Goal: Communication & Community: Answer question/provide support

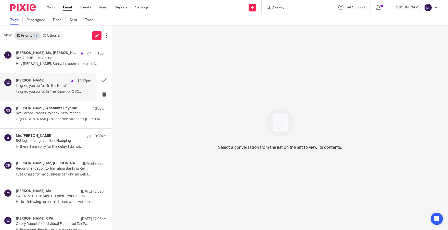
click at [47, 90] on p "I signed you up for In The Know for QBO..." at bounding box center [54, 92] width 76 height 4
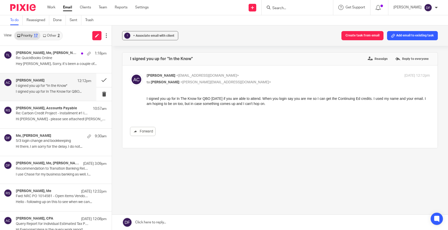
click at [212, 223] on link at bounding box center [280, 222] width 336 height 15
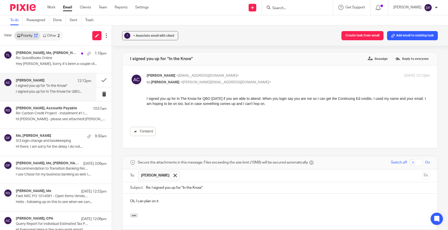
click at [55, 38] on link "Other 2" at bounding box center [51, 36] width 22 height 8
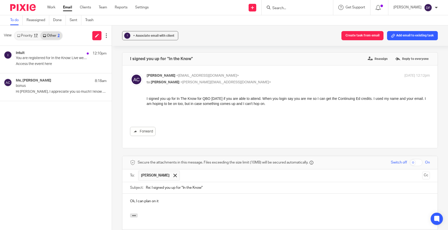
drag, startPoint x: 51, startPoint y: 59, endPoint x: 247, endPoint y: 22, distance: 199.8
click at [51, 59] on p "You are registered for In the Know: Live webinar" at bounding box center [52, 58] width 73 height 4
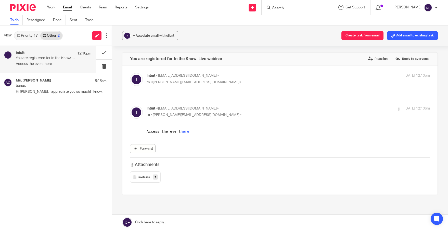
click at [242, 78] on div "Intuit <no-reply@goldcast.io> to <donna@amylcpa.com>" at bounding box center [241, 79] width 189 height 12
click at [240, 76] on p "Intuit <no-reply@goldcast.io>" at bounding box center [241, 75] width 189 height 5
checkbox input "true"
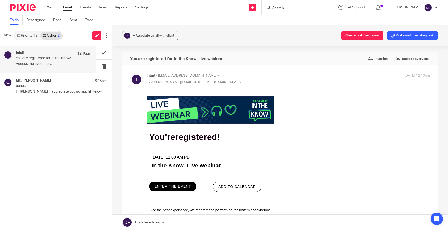
click at [238, 189] on span "ADD TO CALENDAR" at bounding box center [237, 187] width 38 height 4
click at [26, 35] on link "Priority 17" at bounding box center [28, 36] width 26 height 8
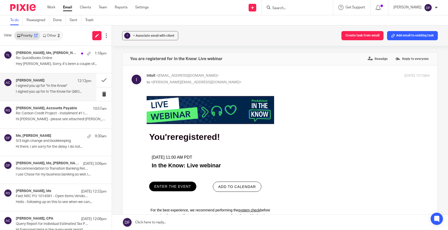
click at [55, 85] on p "I signed you up for "In the Know"" at bounding box center [46, 86] width 60 height 4
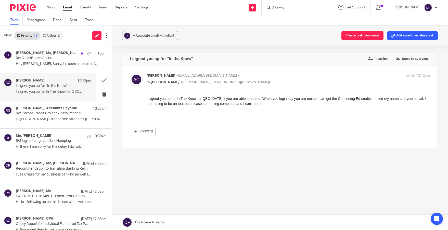
click at [242, 220] on link at bounding box center [280, 222] width 336 height 15
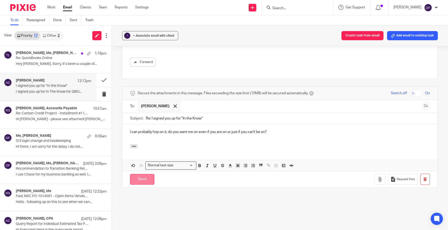
click at [146, 176] on input "Send" at bounding box center [142, 179] width 24 height 11
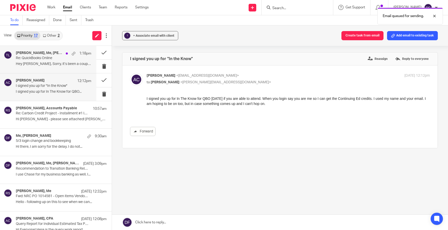
click at [60, 61] on div "Josh Thompson, Me, Amy Corfixsen 1:18pm Re: QuickBooks Online Hey Donna, Sorry,…" at bounding box center [54, 59] width 76 height 17
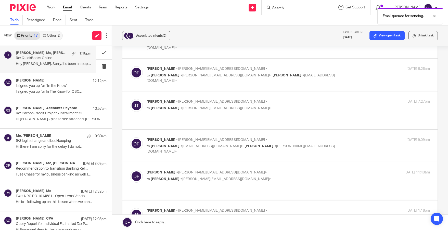
scroll to position [128, 0]
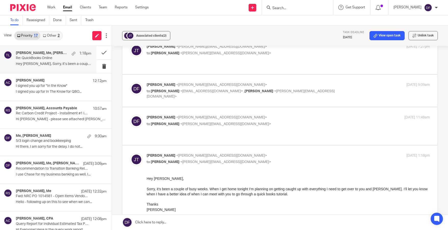
click at [205, 221] on link at bounding box center [280, 222] width 336 height 15
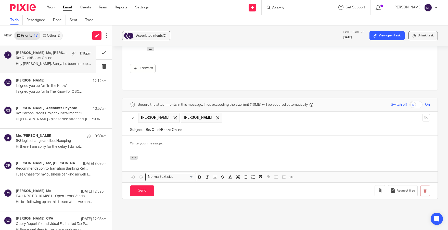
scroll to position [0, 0]
click at [150, 186] on input "Send" at bounding box center [142, 191] width 24 height 11
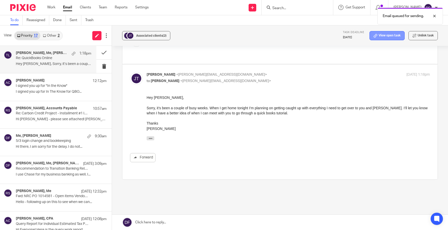
click at [378, 37] on link "View open task" at bounding box center [387, 35] width 35 height 9
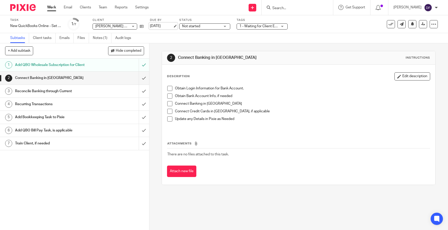
click at [173, 26] on link "[DATE]" at bounding box center [161, 25] width 23 height 5
click at [66, 8] on link "Email" at bounding box center [68, 7] width 8 height 5
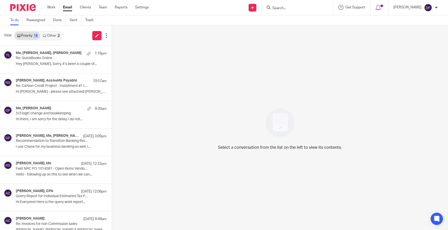
click at [54, 35] on link "Other 3" at bounding box center [51, 36] width 22 height 8
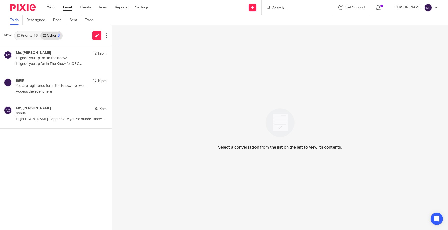
click at [29, 36] on link "Priority 16" at bounding box center [28, 36] width 26 height 8
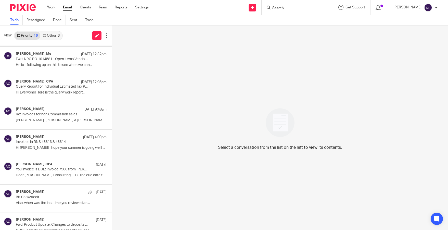
scroll to position [105, 0]
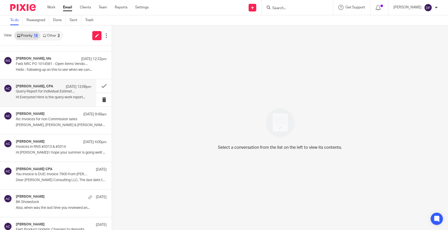
click at [54, 95] on div "Amy L Corfixsen, CPA Aug 19 12:08pm Query Report for Individual Estimated Tax P…" at bounding box center [54, 92] width 76 height 17
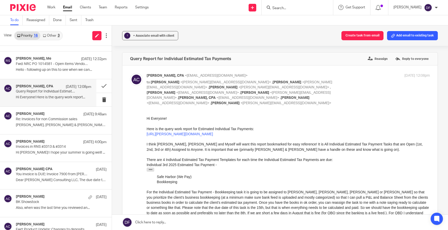
scroll to position [0, 0]
click at [193, 136] on link "https://amy-l-corfixsen-cpa.usepixie.net/users/report?utf8=%E2%9C%93&status_op=…" at bounding box center [180, 134] width 66 height 4
click at [293, 6] on input "Search" at bounding box center [295, 8] width 46 height 5
type input "t"
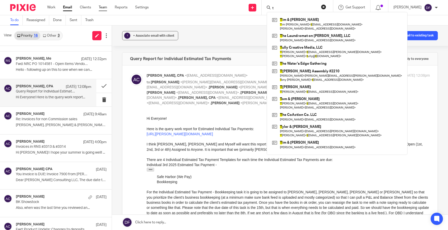
type input "t"
click at [101, 7] on link "Team" at bounding box center [103, 7] width 8 height 5
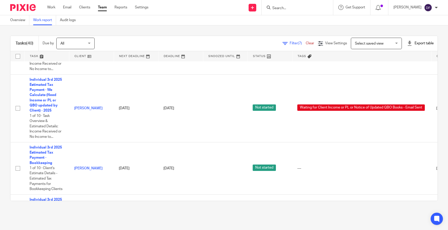
scroll to position [153, 0]
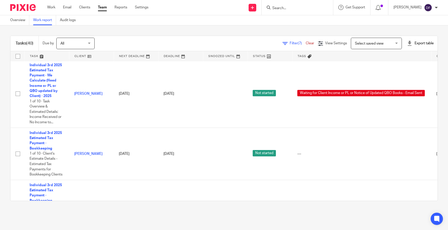
click at [290, 44] on span "Filter (7)" at bounding box center [298, 44] width 16 height 4
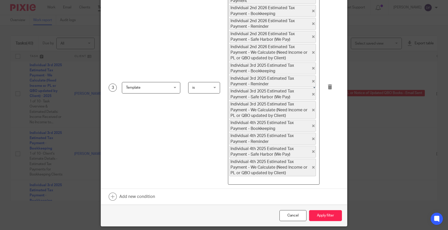
scroll to position [127, 0]
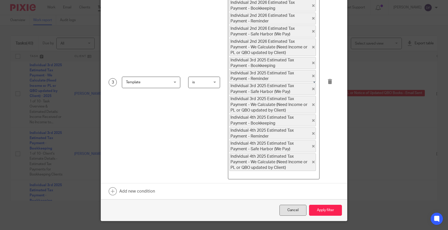
click at [284, 205] on div "Cancel" at bounding box center [293, 210] width 27 height 11
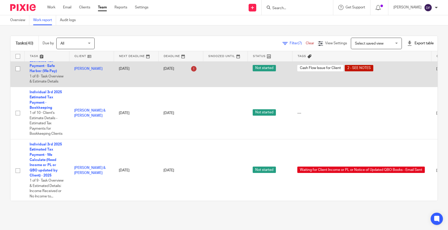
scroll to position [0, 0]
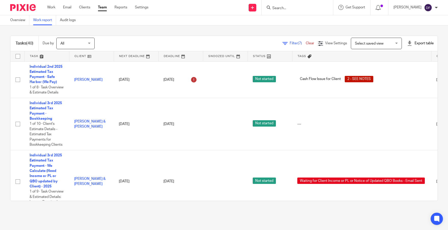
click at [101, 8] on link "Team" at bounding box center [102, 7] width 9 height 5
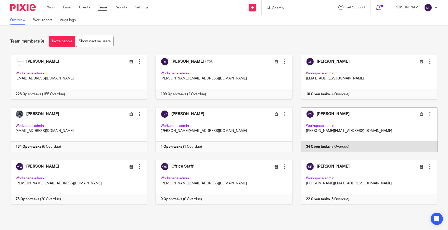
click at [367, 121] on link at bounding box center [365, 129] width 145 height 45
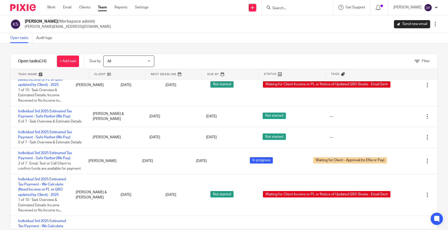
scroll to position [715, 0]
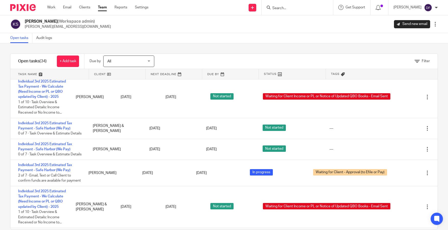
click at [286, 6] on input "Search" at bounding box center [295, 8] width 46 height 5
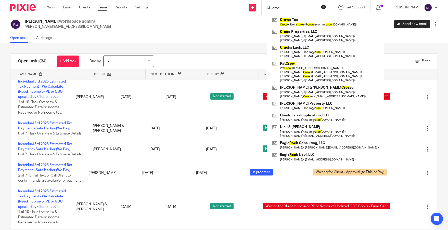
drag, startPoint x: 285, startPoint y: 8, endPoint x: 268, endPoint y: 8, distance: 17.6
click at [268, 8] on div "croc Crow e Tax Crow e Tax < crow e@ crow ecomm. crow e.com > Crac o Properties…" at bounding box center [297, 7] width 71 height 15
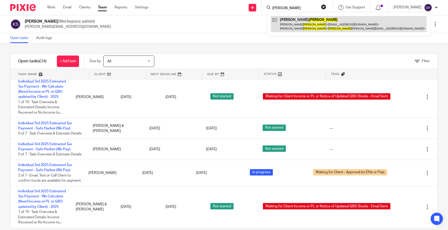
type input "kragt"
click at [316, 29] on link at bounding box center [349, 24] width 156 height 16
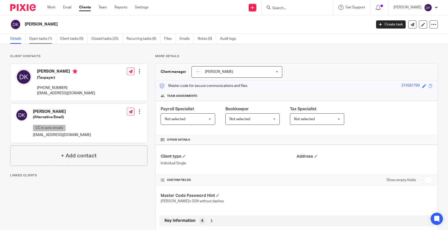
click at [44, 39] on link "Open tasks (1)" at bounding box center [42, 39] width 27 height 10
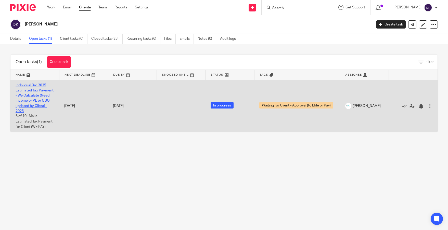
click at [27, 100] on link "Individual 3rd 2025 Estimated Tax Payment - We Calculate (Need Income or PL or …" at bounding box center [35, 99] width 38 height 30
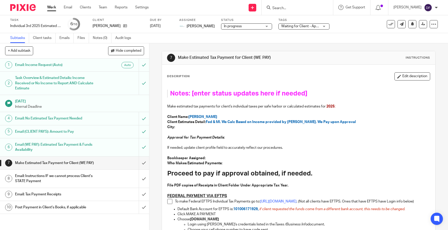
click at [81, 64] on h1 "Email: Income Request (Auto)" at bounding box center [54, 65] width 79 height 8
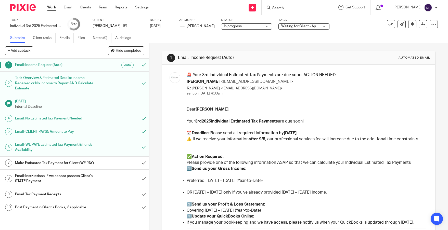
click at [92, 85] on div "Task Overview & Estimated Details: Income Received or No Income to Report AND C…" at bounding box center [74, 83] width 119 height 18
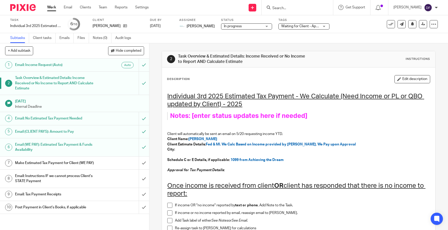
click at [92, 118] on div "Email: No Estimated Tax Payment Needed" at bounding box center [74, 119] width 119 height 8
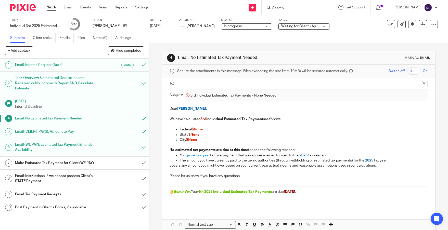
click at [114, 131] on div "Email (CLIENT PAYS): Amount to Pay" at bounding box center [74, 132] width 119 height 8
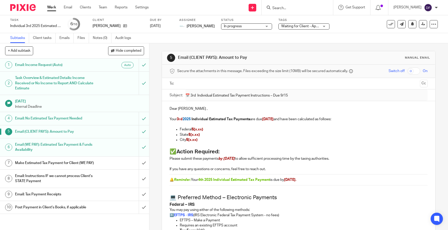
click at [103, 147] on div "Email (WE PAY): Estimated Tax Payment & Funds Availability" at bounding box center [74, 147] width 119 height 13
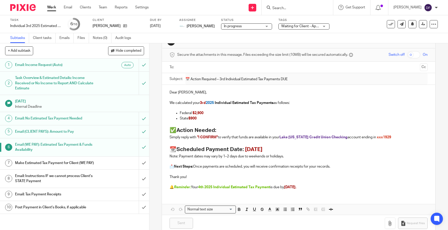
scroll to position [26, 0]
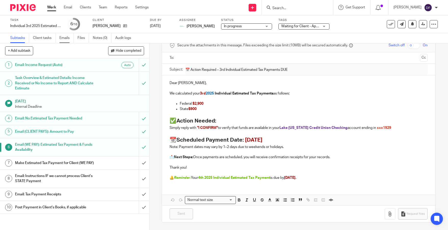
click at [65, 39] on link "Emails" at bounding box center [66, 38] width 14 height 10
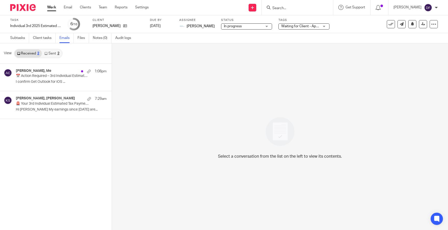
click at [57, 52] on div "2" at bounding box center [58, 54] width 2 height 4
click at [37, 108] on p "Dear Donna Kragt, Your 3rd 2025 Individual..." at bounding box center [54, 110] width 76 height 4
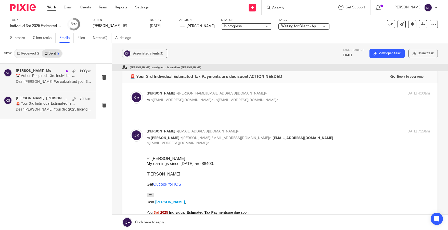
click at [30, 80] on div "Donna Kragt, Me 1:08pm 📅 Action Required – 3rd Individual Estimated Tax Payment…" at bounding box center [54, 77] width 76 height 17
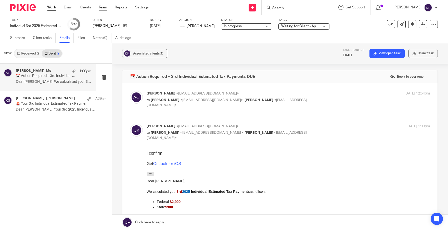
click at [105, 8] on link "Team" at bounding box center [103, 7] width 8 height 5
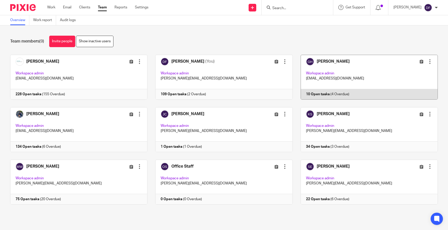
click at [353, 69] on link at bounding box center [365, 77] width 145 height 45
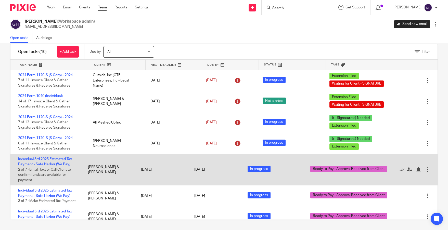
scroll to position [70, 0]
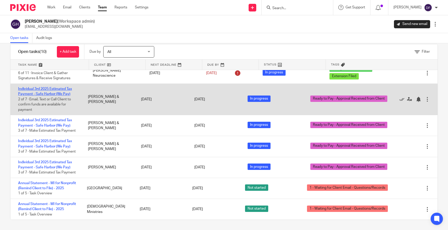
click at [63, 94] on link "Individual 3rd 2025 Estimated Tax Payment - Safe Harbor (We Pay)" at bounding box center [45, 91] width 54 height 9
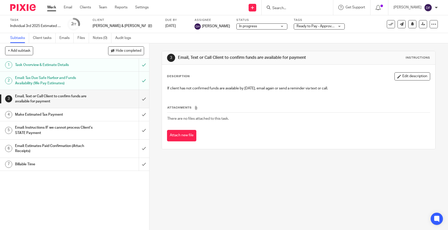
click at [100, 78] on div "Email: Tax Due Safe Harbor and Funds Availability (We Pay Estimates)" at bounding box center [74, 80] width 119 height 13
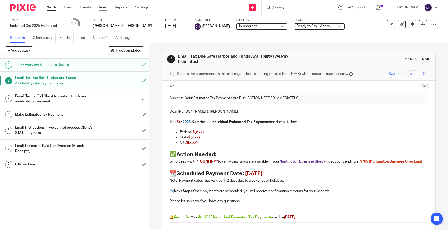
click at [103, 6] on link "Team" at bounding box center [103, 7] width 8 height 5
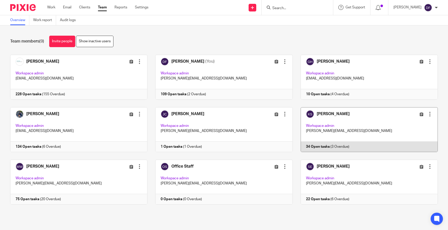
click at [355, 125] on link at bounding box center [365, 129] width 145 height 45
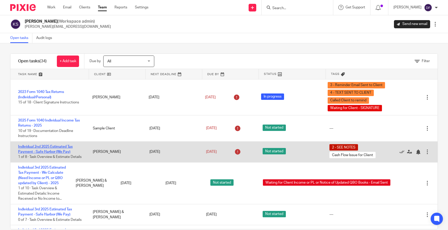
click at [56, 146] on link "Individual 2nd 2025 Estimated Tax Payment - Safe Harbor (We Pay)" at bounding box center [45, 149] width 55 height 9
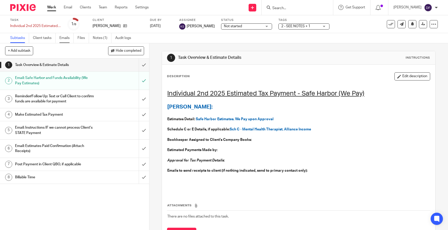
click at [67, 38] on link "Emails" at bounding box center [66, 38] width 14 height 10
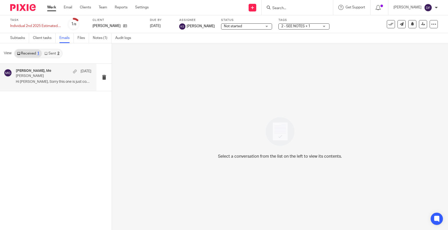
click at [54, 79] on div "Amy Corfixsen, Me May 21 Mona Guton Hi Amy, Sorry this one is just confusing to…" at bounding box center [54, 77] width 76 height 17
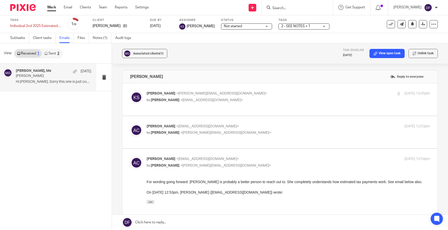
click at [290, 92] on p "Kelly Salmon <kelly@amylcpa.com>" at bounding box center [241, 93] width 189 height 5
checkbox input "true"
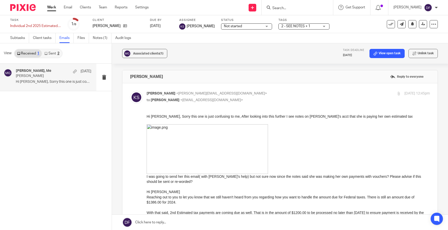
click at [56, 54] on link "Sent 2" at bounding box center [52, 54] width 20 height 8
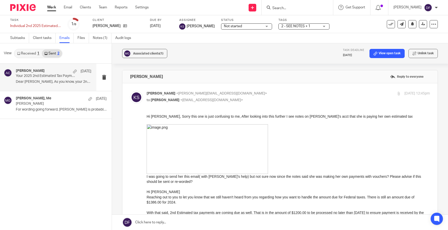
click at [55, 77] on p "Your 2025 2nd Estimated Tax Payment" at bounding box center [46, 76] width 60 height 4
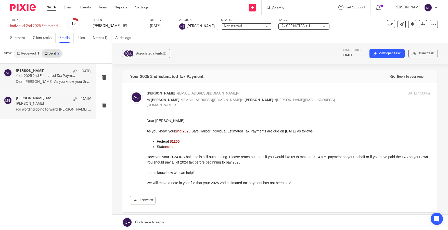
click at [38, 100] on h4 "Amy Corfixsen, Me" at bounding box center [33, 98] width 35 height 4
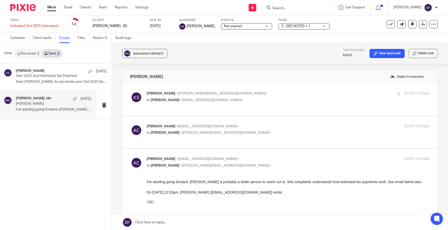
click at [31, 52] on link "Received 1" at bounding box center [28, 54] width 27 height 8
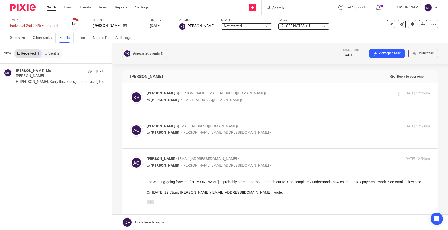
click at [268, 98] on div "Kelly Salmon <kelly@amylcpa.com> to Amy Corfixsen <amylcpa@gmail.com>" at bounding box center [241, 97] width 189 height 12
checkbox input "true"
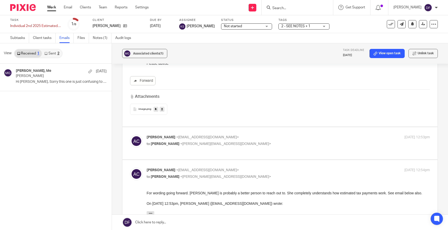
scroll to position [204, 0]
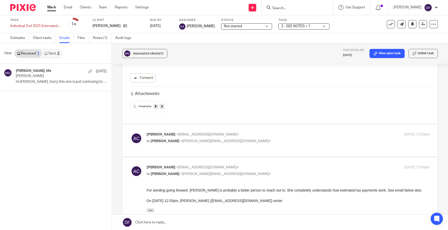
click at [284, 132] on p "Amy Corfixsen <amylcpa@gmail.com>" at bounding box center [241, 134] width 189 height 5
checkbox input "true"
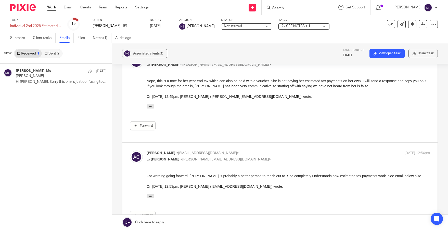
scroll to position [306, 0]
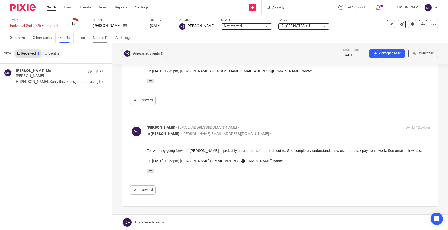
click at [97, 41] on link "Notes (1)" at bounding box center [102, 38] width 19 height 10
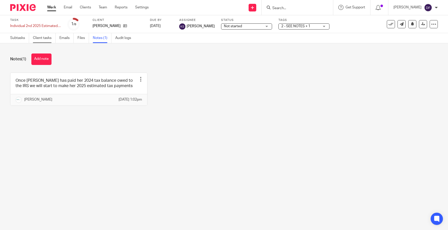
click at [46, 40] on link "Client tasks" at bounding box center [44, 38] width 23 height 10
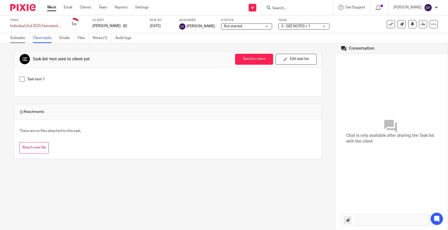
click at [17, 39] on link "Subtasks" at bounding box center [19, 38] width 19 height 10
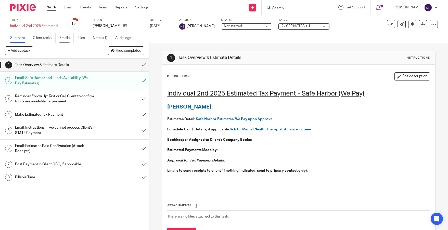
click at [63, 40] on link "Emails" at bounding box center [66, 38] width 14 height 10
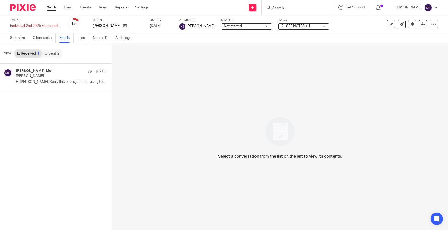
click at [53, 53] on link "Sent 2" at bounding box center [52, 54] width 20 height 8
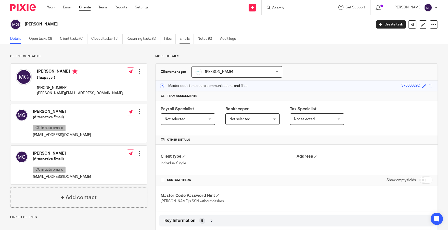
click at [181, 39] on link "Emails" at bounding box center [187, 39] width 14 height 10
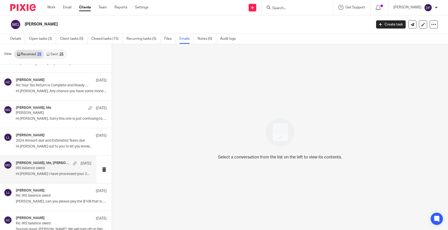
scroll to position [204, 0]
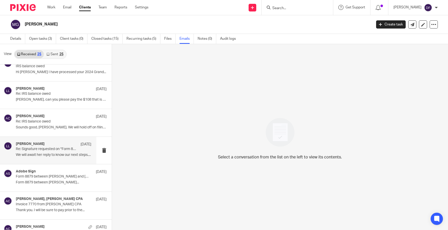
click at [45, 150] on p "Re: Signature requested on "Form 8879"" at bounding box center [46, 149] width 60 height 4
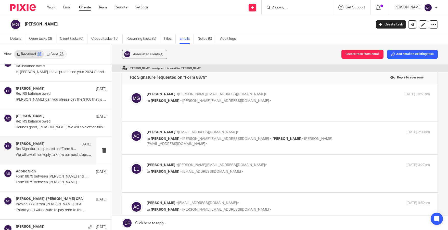
scroll to position [0, 0]
click at [285, 97] on div "Mona Guyton <mona@alliancecounselinggroup.com> to Amy Corfixsen <laura@amylcpa.…" at bounding box center [241, 98] width 189 height 12
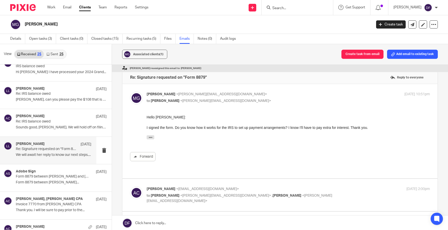
click at [285, 97] on p "Mona Guyton <mona@alliancecounselinggroup.com>" at bounding box center [241, 94] width 189 height 5
checkbox input "false"
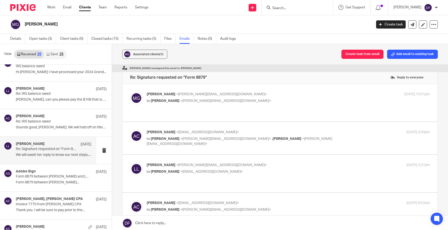
click at [336, 130] on div "Apr 30, 2025 2:00pm" at bounding box center [383, 132] width 94 height 5
checkbox input "true"
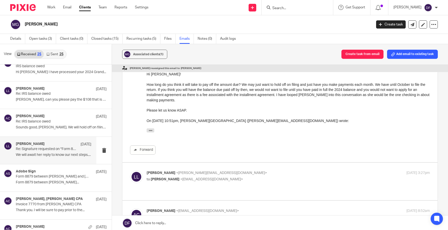
scroll to position [128, 0]
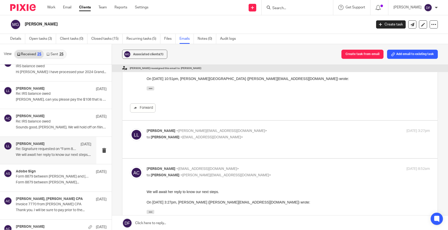
click at [278, 129] on p "Laura Lubben <laura@amylcpa.com>" at bounding box center [241, 131] width 189 height 5
checkbox input "true"
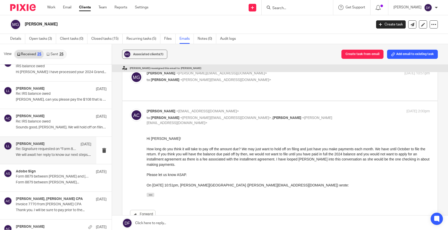
scroll to position [0, 0]
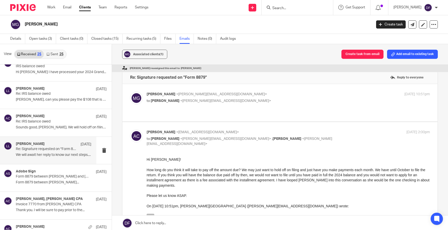
click at [148, 218] on button "button" at bounding box center [151, 216] width 8 height 4
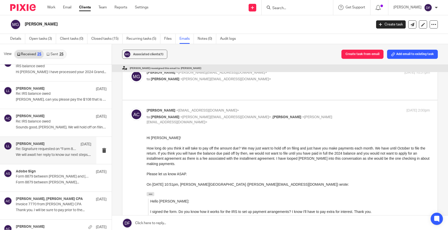
scroll to position [51, 0]
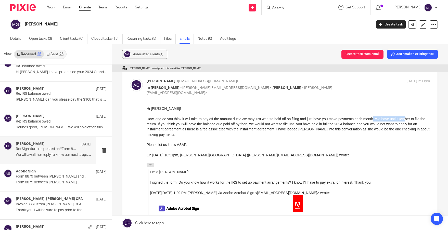
drag, startPoint x: 376, startPoint y: 120, endPoint x: 407, endPoint y: 119, distance: 30.9
click at [407, 119] on p "How long do you think it will take to pay off the amount due? We may just want …" at bounding box center [289, 127] width 284 height 21
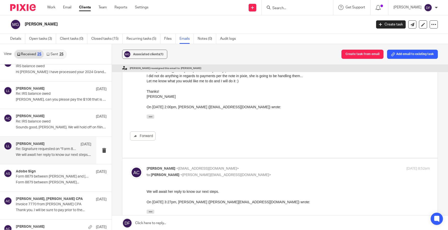
scroll to position [459, 0]
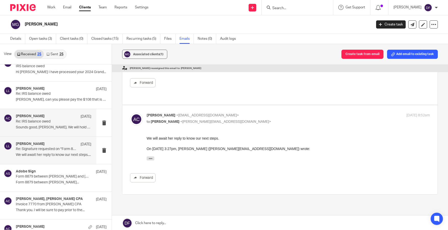
click at [44, 120] on p "Re: IRS balance owed" at bounding box center [46, 122] width 60 height 4
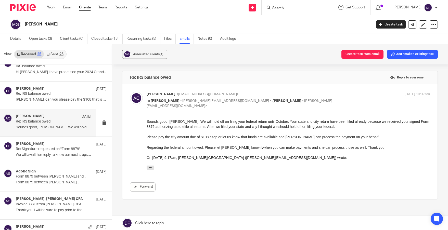
scroll to position [0, 0]
click at [151, 169] on icon "button" at bounding box center [151, 168] width 4 height 4
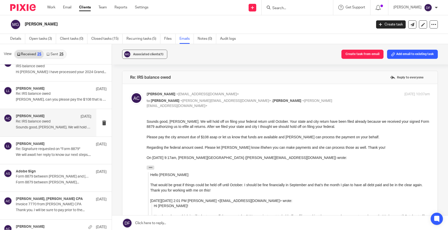
click at [265, 174] on div "Hello Amy:" at bounding box center [290, 174] width 280 height 5
click at [46, 39] on link "Open tasks (3)" at bounding box center [42, 39] width 27 height 10
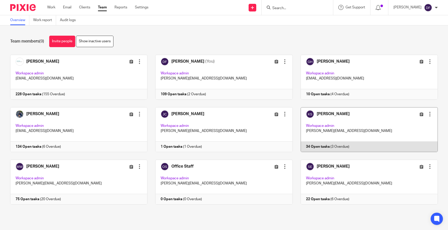
click at [343, 129] on link at bounding box center [365, 129] width 145 height 45
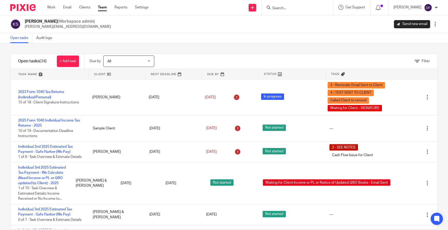
click at [132, 63] on span "All" at bounding box center [125, 61] width 37 height 11
click at [215, 63] on div "Filter" at bounding box center [302, 61] width 271 height 15
click at [415, 60] on icon at bounding box center [417, 61] width 5 height 5
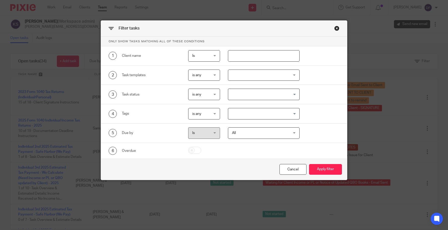
click at [254, 53] on input "text" at bounding box center [264, 55] width 72 height 11
type input "mona"
click at [322, 170] on button "Apply filter" at bounding box center [325, 169] width 33 height 11
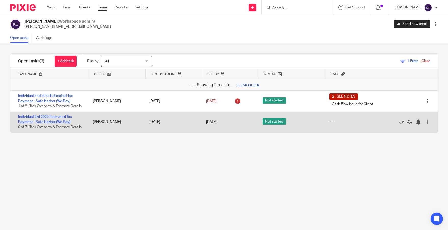
click at [46, 119] on div "Individual 3rd 2025 Estimated Tax Payment - Safe Harbor (We Pay) 0 of 7 · Task …" at bounding box center [48, 122] width 77 height 21
click at [46, 122] on link "Individual 3rd 2025 Estimated Tax Payment - Safe Harbor (We Pay)" at bounding box center [45, 119] width 54 height 9
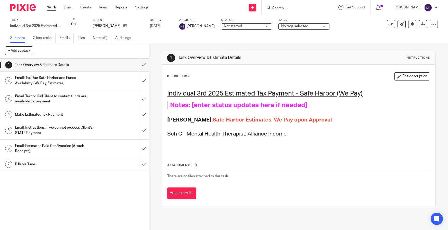
click at [86, 78] on h1 "Email: Tax Due Safe Harbor and Funds Availability (We Pay Estimates)" at bounding box center [54, 80] width 79 height 13
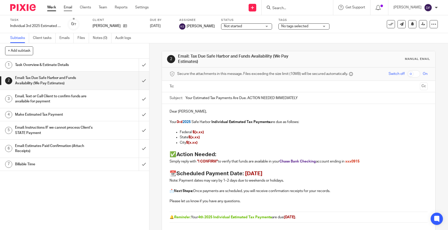
click at [68, 8] on link "Email" at bounding box center [68, 7] width 8 height 5
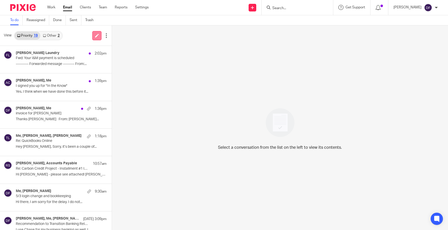
click at [97, 36] on icon at bounding box center [97, 36] width 4 height 4
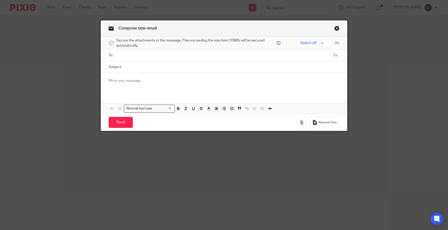
click at [138, 56] on input "text" at bounding box center [224, 56] width 212 height 6
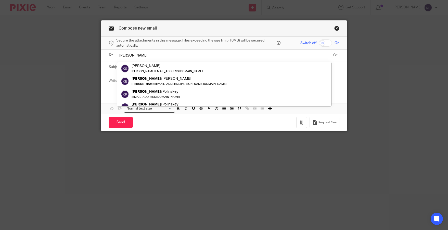
type input "kell"
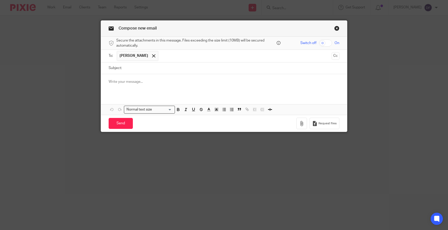
click at [138, 65] on input "Subject:" at bounding box center [232, 68] width 215 height 11
type input "chat gpt and mona's email"
click at [153, 80] on p at bounding box center [224, 81] width 231 height 5
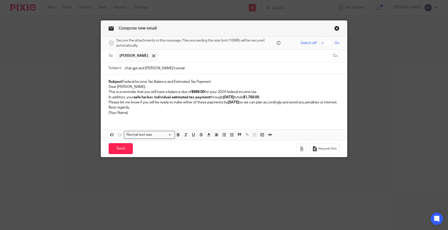
click at [213, 82] on p "Subject: Federal Income Tax Balance and Estimated Tax Payment" at bounding box center [224, 81] width 231 height 5
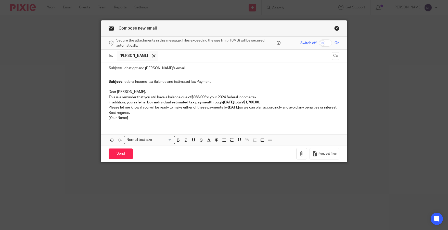
click at [135, 92] on p "Dear Mona," at bounding box center [224, 92] width 231 height 5
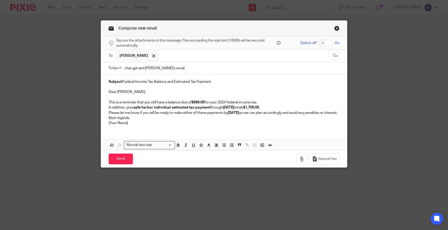
click at [122, 116] on p "Please let me know if you will be ready to make either of these payments by Oct…" at bounding box center [224, 113] width 231 height 5
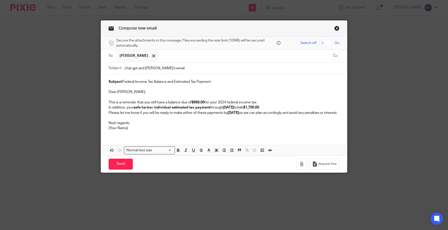
click at [265, 102] on p "This is a reminder that you still have a balance due of $986.00 for your 2024 f…" at bounding box center [224, 102] width 231 height 5
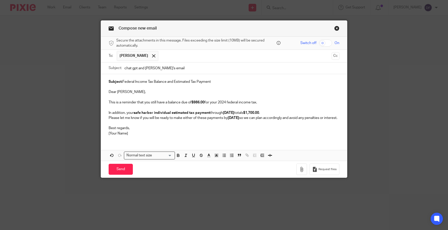
click at [118, 96] on p at bounding box center [224, 97] width 231 height 5
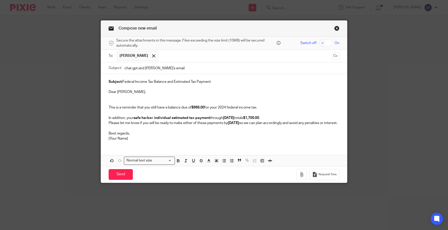
click at [116, 100] on p at bounding box center [224, 102] width 231 height 5
click at [276, 108] on p "This is a reminder that you still have a balance due of $986.00 for your 2024 f…" at bounding box center [224, 107] width 231 height 5
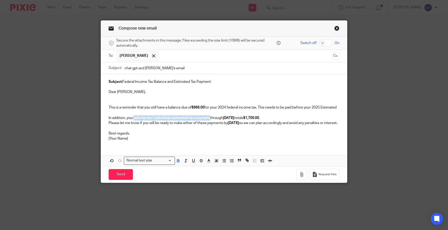
drag, startPoint x: 209, startPoint y: 123, endPoint x: 133, endPoint y: 124, distance: 76.1
click at [133, 121] on p "In addition, your safe harbor individual estimated tax payment through Septembe…" at bounding box center [224, 118] width 231 height 5
copy strong "safe harbor individual estimated tax payment"
drag, startPoint x: 126, startPoint y: 113, endPoint x: 104, endPoint y: 113, distance: 22.5
click at [104, 113] on div "Subject: Federal Income Tax Balance and Estimated Tax Payment Dear Mona, This i…" at bounding box center [224, 109] width 246 height 71
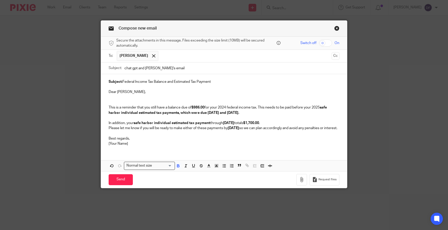
click at [291, 123] on p "In addition, your safe harbor individual estimated tax payment through Septembe…" at bounding box center [224, 123] width 231 height 5
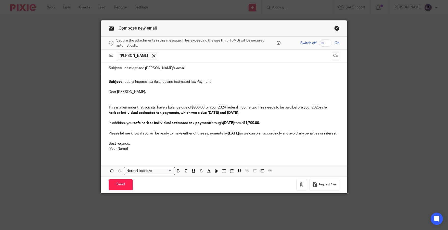
click at [206, 114] on strong "safe harbor individual estimated tax payments, which were due 6.15.25 and 9.15.…" at bounding box center [218, 110] width 219 height 9
click at [332, 168] on div "Subject: Federal Income Tax Balance and Estimated Tax Payment Dear Mona, This i…" at bounding box center [224, 125] width 246 height 102
click at [217, 113] on strong "safe harbor individual estimated tax payments, which were due 6.15.25 and 9.15.…" at bounding box center [218, 110] width 219 height 9
click at [242, 114] on strong "safe harbor individual estimated tax payments, which were due 6.15.25 $1200.00 …" at bounding box center [218, 110] width 219 height 9
drag, startPoint x: 192, startPoint y: 133, endPoint x: 225, endPoint y: 133, distance: 32.9
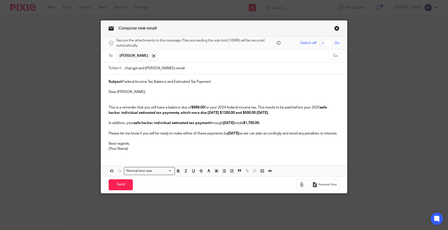
click at [192, 133] on p "Please let me know if you will be ready to make either of these payments by Oct…" at bounding box center [224, 133] width 231 height 5
click at [192, 132] on p "Please let me know if you will be ready to make either of these payments by Oct…" at bounding box center [224, 133] width 231 height 5
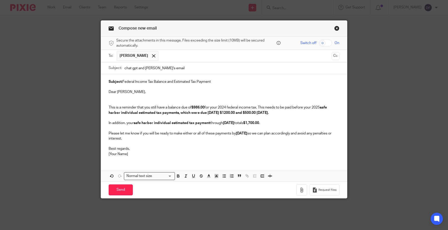
click at [231, 134] on p "Please let me know if you will be ready to make either or all of these payments…" at bounding box center [224, 136] width 231 height 10
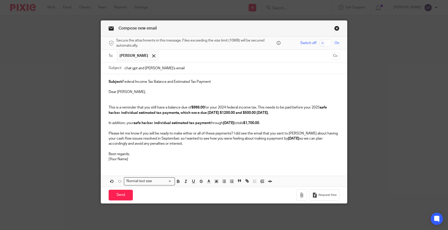
drag, startPoint x: 152, startPoint y: 144, endPoint x: 94, endPoint y: 143, distance: 57.7
click at [94, 143] on div "Compose new email Secure the attachments in this message. Files exceeding the s…" at bounding box center [224, 115] width 448 height 230
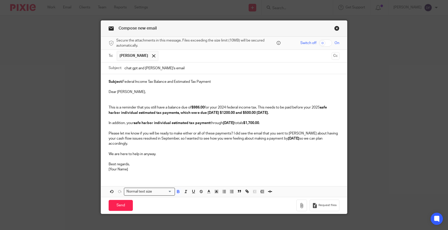
drag, startPoint x: 171, startPoint y: 150, endPoint x: 102, endPoint y: 83, distance: 96.2
click at [103, 84] on div "Subject: Federal Income Tax Balance and Estimated Tax Payment Dear Mona, This i…" at bounding box center [224, 125] width 246 height 102
copy div "Subject: Federal Income Tax Balance and Estimated Tax Payment Dear Mona, This i…"
click at [135, 162] on p "Best regards, [Your Name]" at bounding box center [224, 167] width 231 height 10
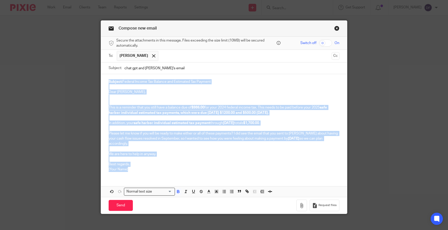
drag, startPoint x: 141, startPoint y: 168, endPoint x: 94, endPoint y: 80, distance: 99.6
click at [94, 80] on div "Compose new email Secure the attachments in this message. Files exceeding the s…" at bounding box center [224, 115] width 448 height 230
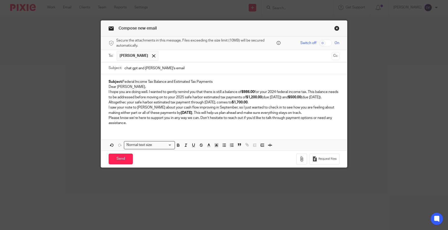
click at [219, 82] on p "Subject: Federal Income Tax Balance and Estimated Tax Payments" at bounding box center [224, 81] width 231 height 5
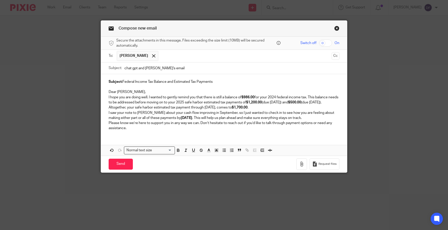
click at [147, 92] on p "Dear Mona," at bounding box center [224, 92] width 231 height 5
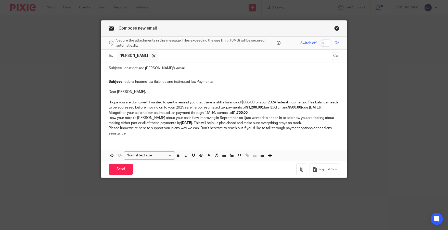
click at [283, 116] on p "Altogether, your safe harbor estimated tax payment through September 15, 2025, …" at bounding box center [224, 113] width 231 height 5
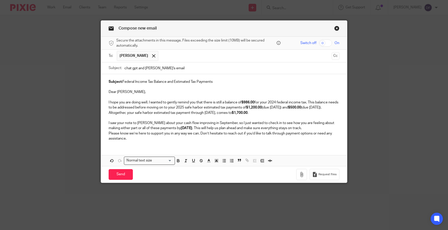
click at [293, 131] on p "I saw your note to Amy about your cash flow improving in September, so I just w…" at bounding box center [224, 126] width 231 height 10
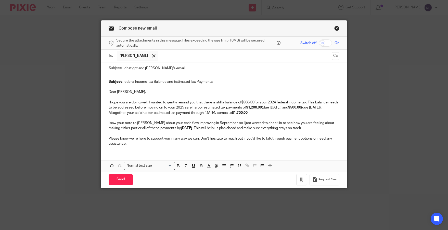
click at [126, 111] on p "I hope you are doing well. I wanted to gently remind you that there is still a …" at bounding box center [224, 105] width 231 height 10
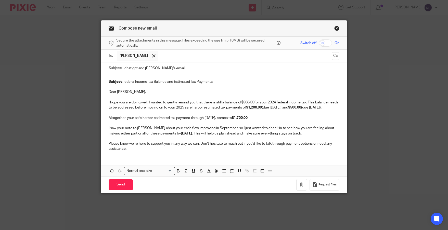
click at [125, 156] on div "Subject: Federal Income Tax Balance and Estimated Tax Payments Dear Mona, I hop…" at bounding box center [224, 114] width 246 height 81
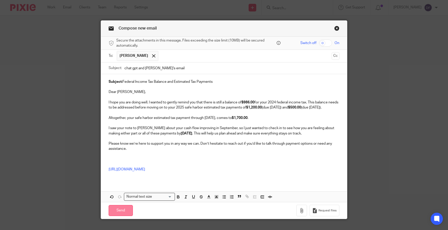
click at [122, 216] on input "Send" at bounding box center [121, 210] width 24 height 11
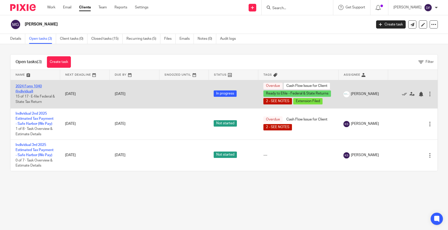
click at [24, 88] on link "2024 Form 1040 (Individual)" at bounding box center [29, 89] width 26 height 9
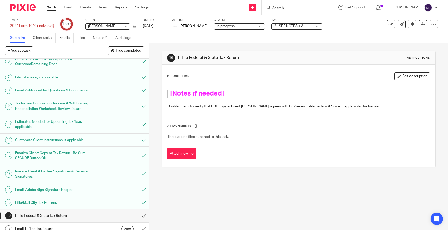
scroll to position [93, 0]
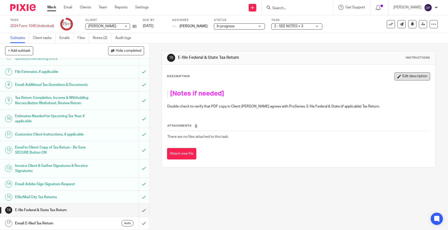
click at [419, 76] on button "Edit description" at bounding box center [413, 76] width 36 height 8
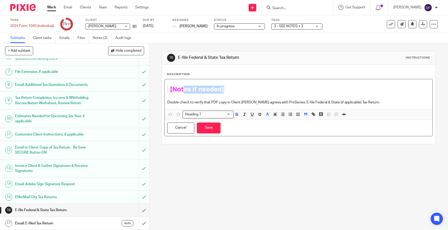
drag, startPoint x: 229, startPoint y: 89, endPoint x: 181, endPoint y: 90, distance: 48.5
click at [181, 90] on h1 "[Notes if needed]" at bounding box center [295, 90] width 250 height 8
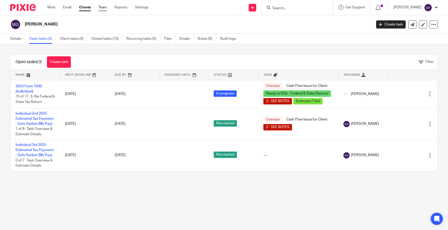
click at [101, 8] on link "Team" at bounding box center [103, 7] width 8 height 5
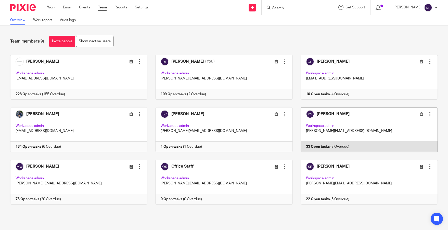
click at [338, 120] on link at bounding box center [365, 129] width 145 height 45
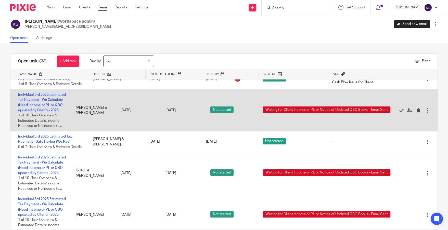
scroll to position [51, 0]
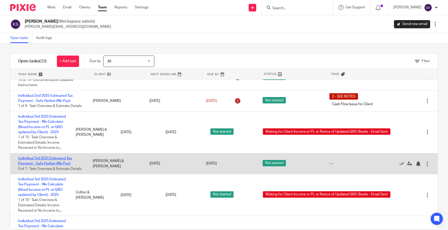
click at [35, 165] on link "Individual 3rd 2025 Estimated Tax Payment - Safe Harbor (We Pay)" at bounding box center [45, 161] width 54 height 9
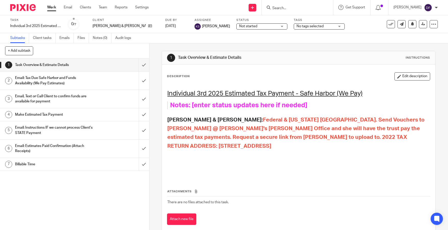
click at [87, 80] on h1 "Email: Tax Due Safe Harbor and Funds Availability (We Pay Estimates)" at bounding box center [54, 80] width 79 height 13
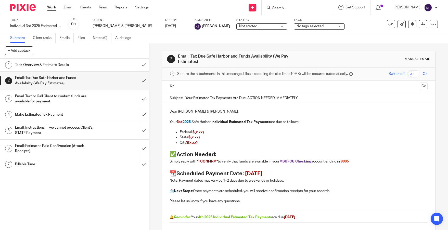
click at [91, 88] on link "2 Email: Tax Due Safe Harbor and Funds Availability (We Pay Estimates)" at bounding box center [69, 81] width 139 height 18
click at [92, 101] on div "Email, Text or Call Client to confirm funds are available for payment" at bounding box center [74, 99] width 119 height 13
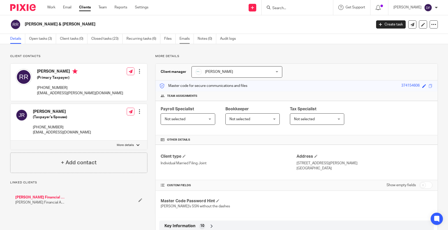
click at [183, 38] on link "Emails" at bounding box center [187, 39] width 14 height 10
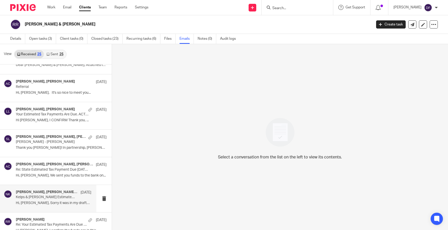
scroll to position [230, 0]
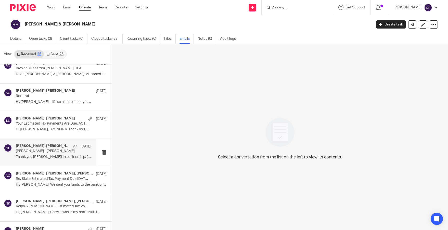
click at [59, 152] on p "Edward Jones - Riemenschneider" at bounding box center [46, 151] width 60 height 4
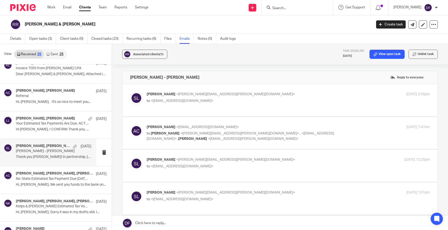
scroll to position [0, 0]
click at [281, 96] on p "Stirdivant,Naomi L <naomi.stirdivant@edwardjones.com>" at bounding box center [241, 94] width 189 height 5
checkbox input "true"
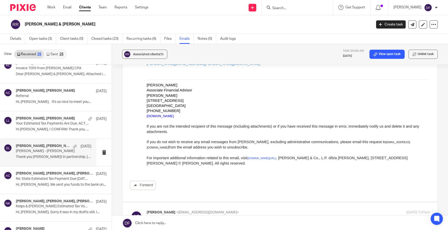
scroll to position [179, 0]
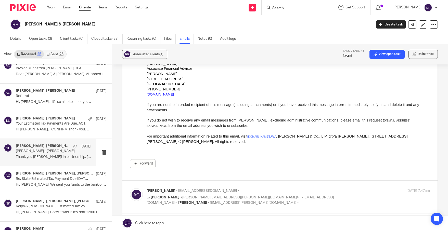
click at [369, 191] on div "May 29, 2024 7:47am" at bounding box center [383, 191] width 94 height 5
checkbox input "true"
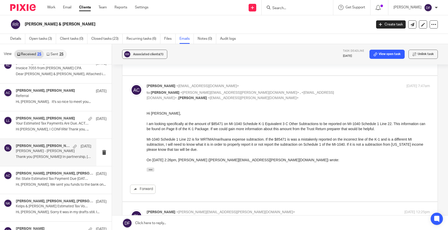
scroll to position [306, 0]
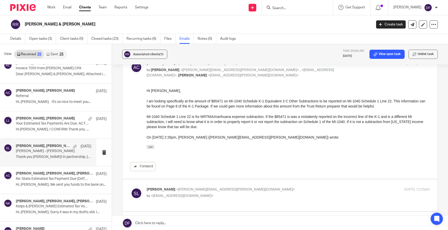
click at [60, 55] on div "25" at bounding box center [61, 55] width 4 height 4
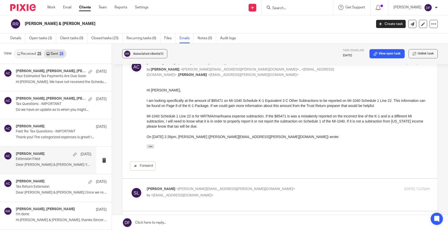
scroll to position [1, 0]
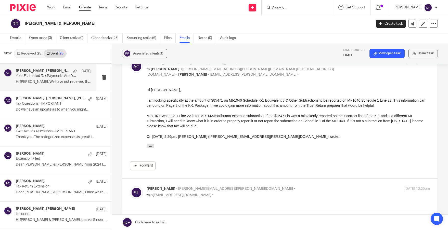
click at [50, 76] on p "Your Estimated Tax Payments Are Due Soon" at bounding box center [46, 76] width 60 height 4
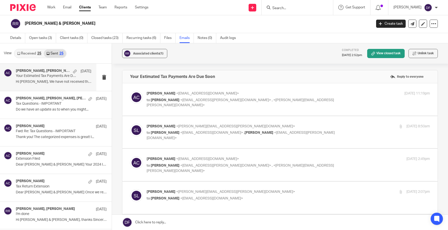
scroll to position [0, 0]
click at [336, 91] on div "May 21, 2025 11:19pm" at bounding box center [383, 93] width 94 height 5
checkbox input "true"
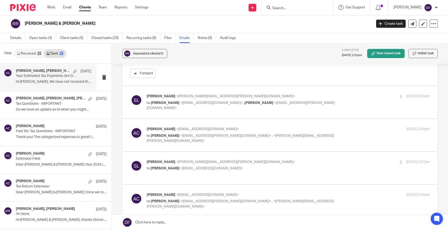
scroll to position [128, 0]
click at [329, 96] on p "Stirdivant,Naomi L <naomi.stirdivant@edwardjones.com>" at bounding box center [241, 95] width 189 height 5
checkbox input "true"
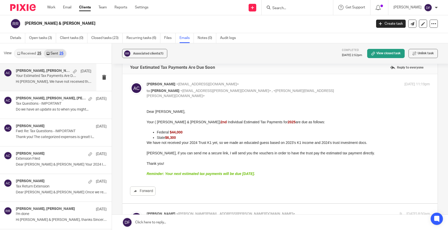
scroll to position [0, 0]
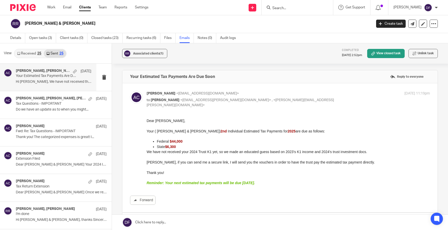
click at [186, 23] on h2 "[PERSON_NAME] & [PERSON_NAME]" at bounding box center [162, 23] width 275 height 5
click at [359, 104] on div "Amy Corfixsen <amylcpa@gmail.com> to Rachel Riemenschneider <rach.riemenschneid…" at bounding box center [280, 148] width 300 height 114
click at [359, 90] on label at bounding box center [279, 147] width 315 height 129
click at [130, 91] on input "checkbox" at bounding box center [130, 91] width 0 height 0
checkbox input "false"
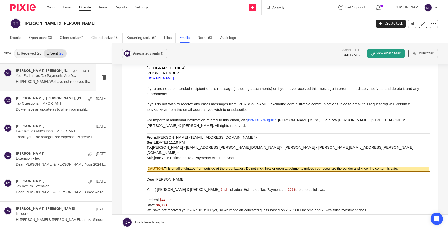
scroll to position [281, 0]
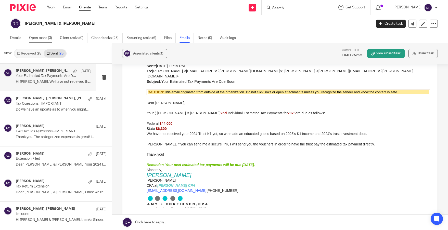
drag, startPoint x: 41, startPoint y: 39, endPoint x: 46, endPoint y: 47, distance: 9.6
click at [41, 39] on link "Open tasks (3)" at bounding box center [42, 38] width 27 height 10
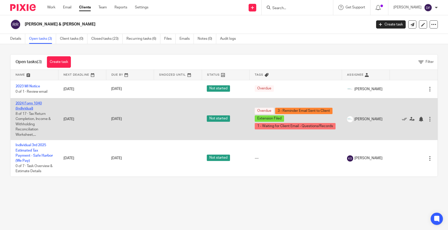
click at [31, 105] on link "2024 Form 1040 (Individual)" at bounding box center [29, 106] width 26 height 9
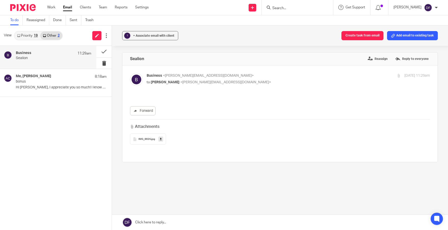
click at [24, 34] on link "Priority 19" at bounding box center [28, 36] width 26 height 8
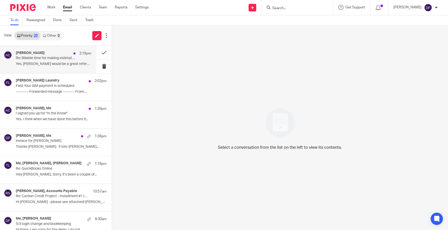
click at [54, 63] on p "Yes. [PERSON_NAME] would be a great reference for..." at bounding box center [54, 64] width 76 height 4
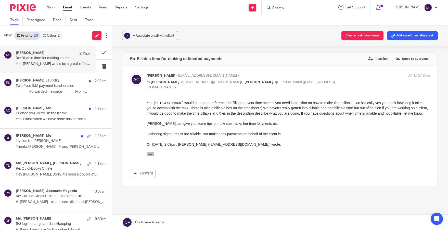
click at [152, 154] on icon "button" at bounding box center [151, 154] width 4 height 4
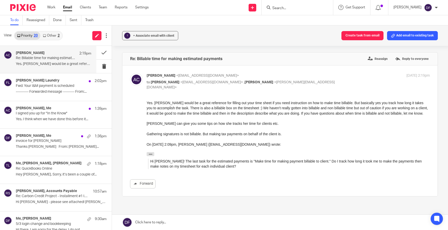
drag, startPoint x: 212, startPoint y: 217, endPoint x: 214, endPoint y: 209, distance: 8.5
click at [212, 217] on link at bounding box center [280, 222] width 336 height 15
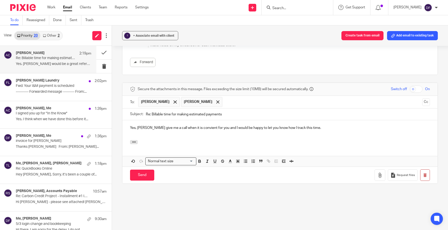
click at [192, 128] on p "Yes, [PERSON_NAME] give me a call when it is convient for you and I would be ha…" at bounding box center [280, 128] width 300 height 5
click at [145, 176] on input "Send" at bounding box center [142, 175] width 24 height 11
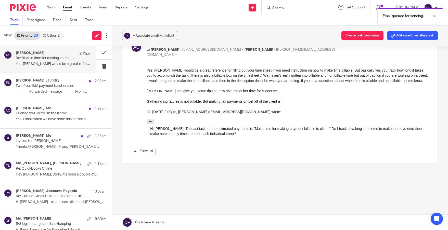
scroll to position [33, 0]
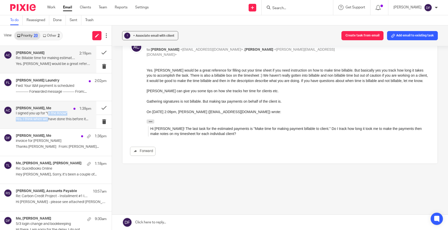
click at [49, 116] on div "[PERSON_NAME], Me 1:39pm I signed you up for "In the Know" Yes. I think when we…" at bounding box center [54, 114] width 76 height 17
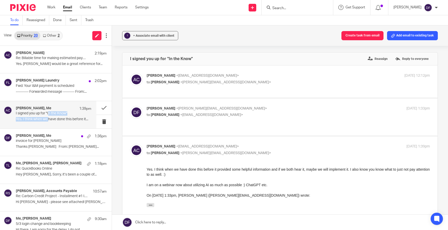
scroll to position [0, 0]
